Goal: Find contact information: Find contact information

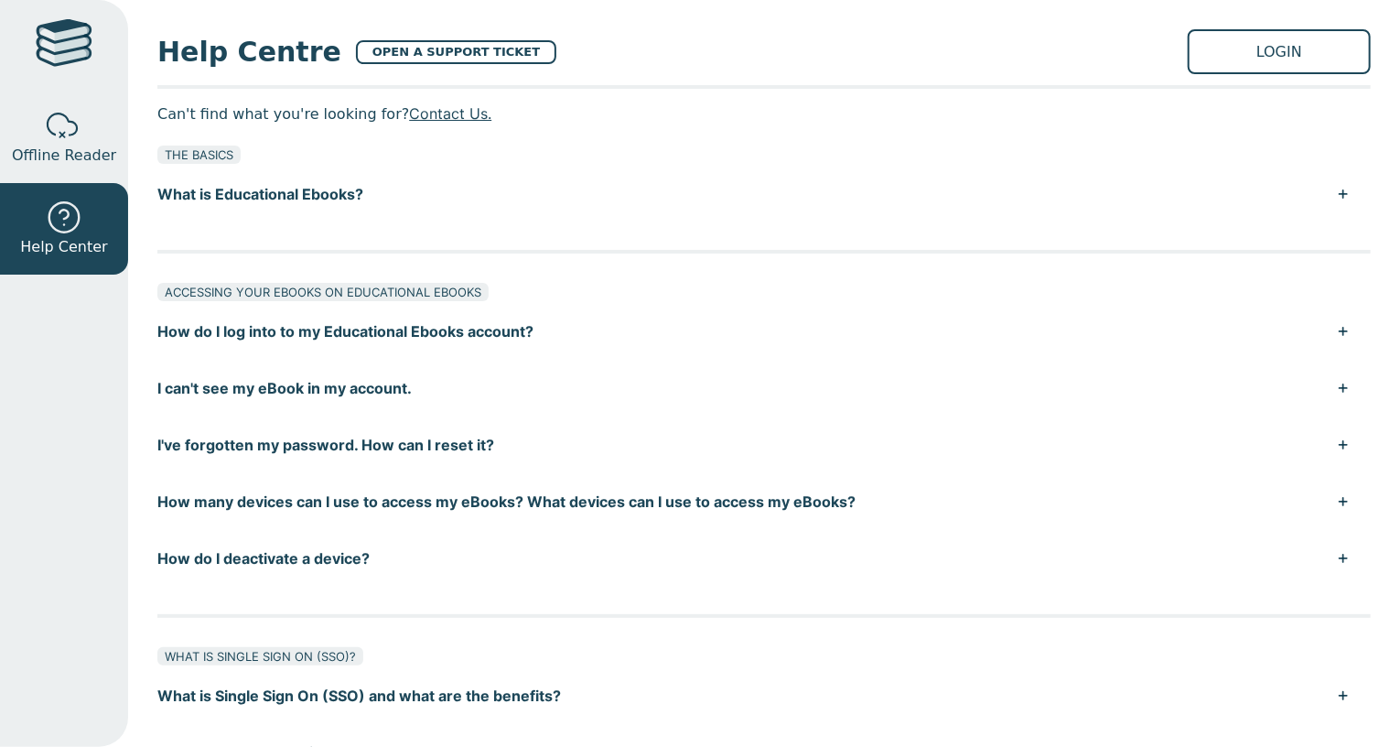
click at [622, 252] on div at bounding box center [763, 252] width 1213 height 4
